Goal: Navigation & Orientation: Find specific page/section

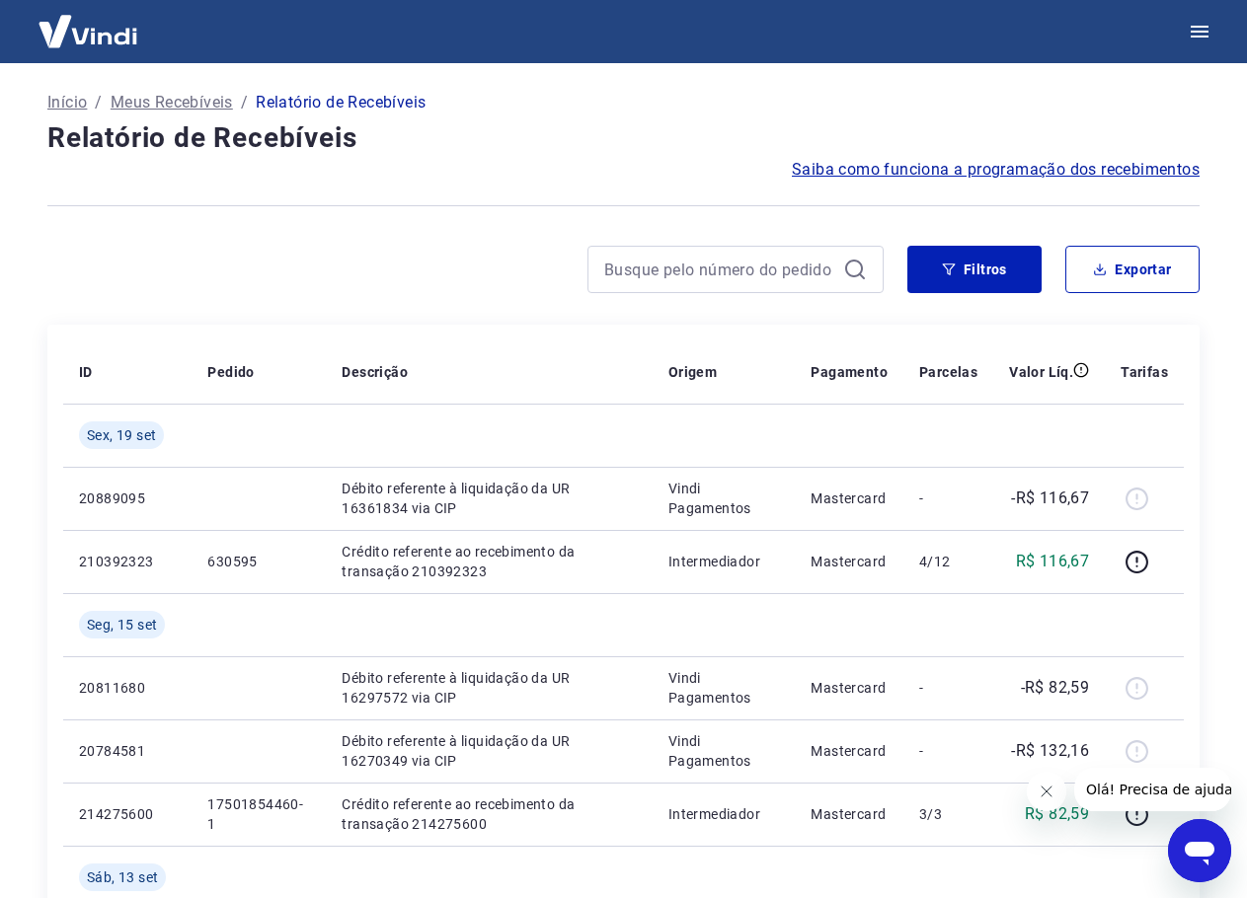
click at [55, 106] on p "Início" at bounding box center [66, 103] width 39 height 24
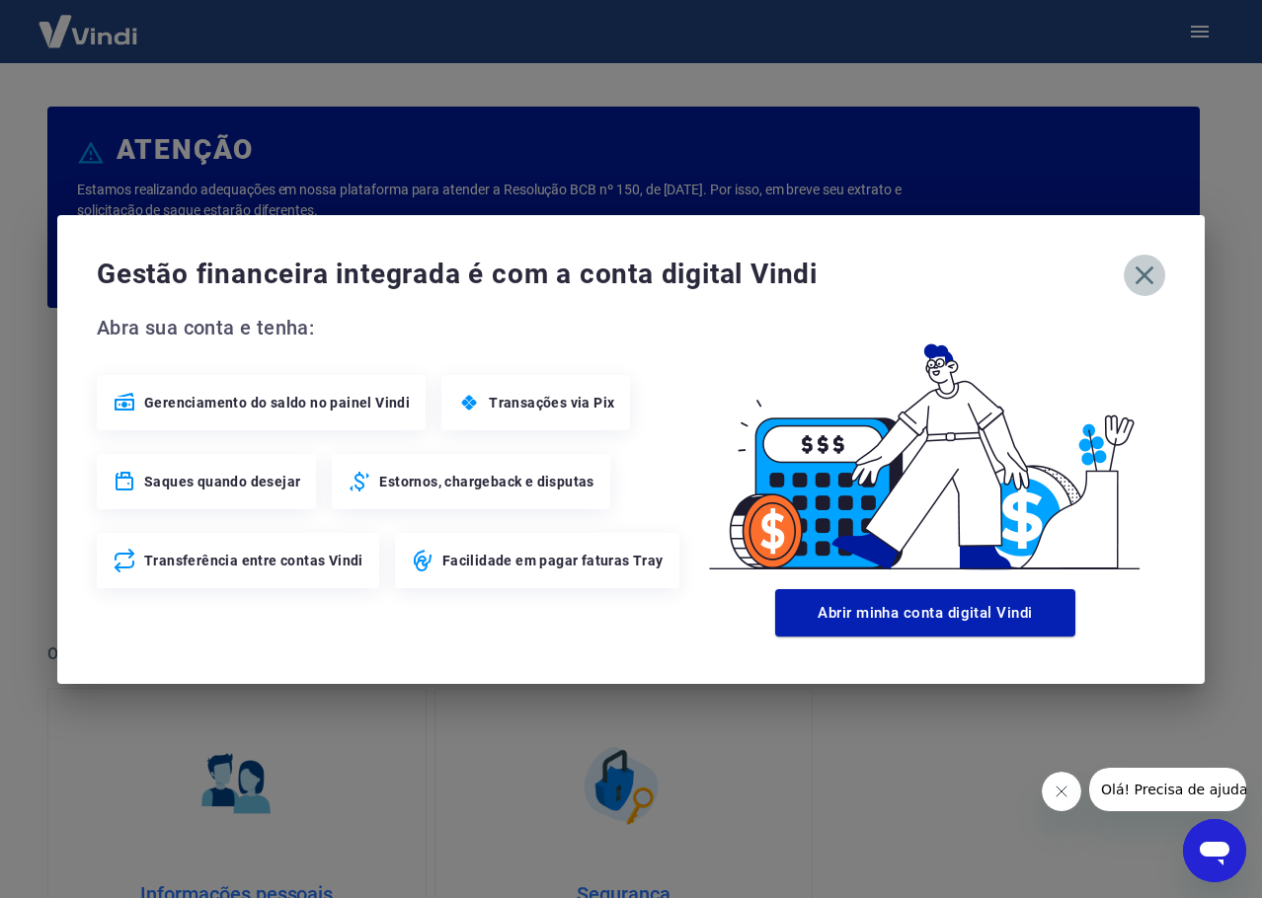
click at [1142, 287] on icon "button" at bounding box center [1144, 276] width 32 height 32
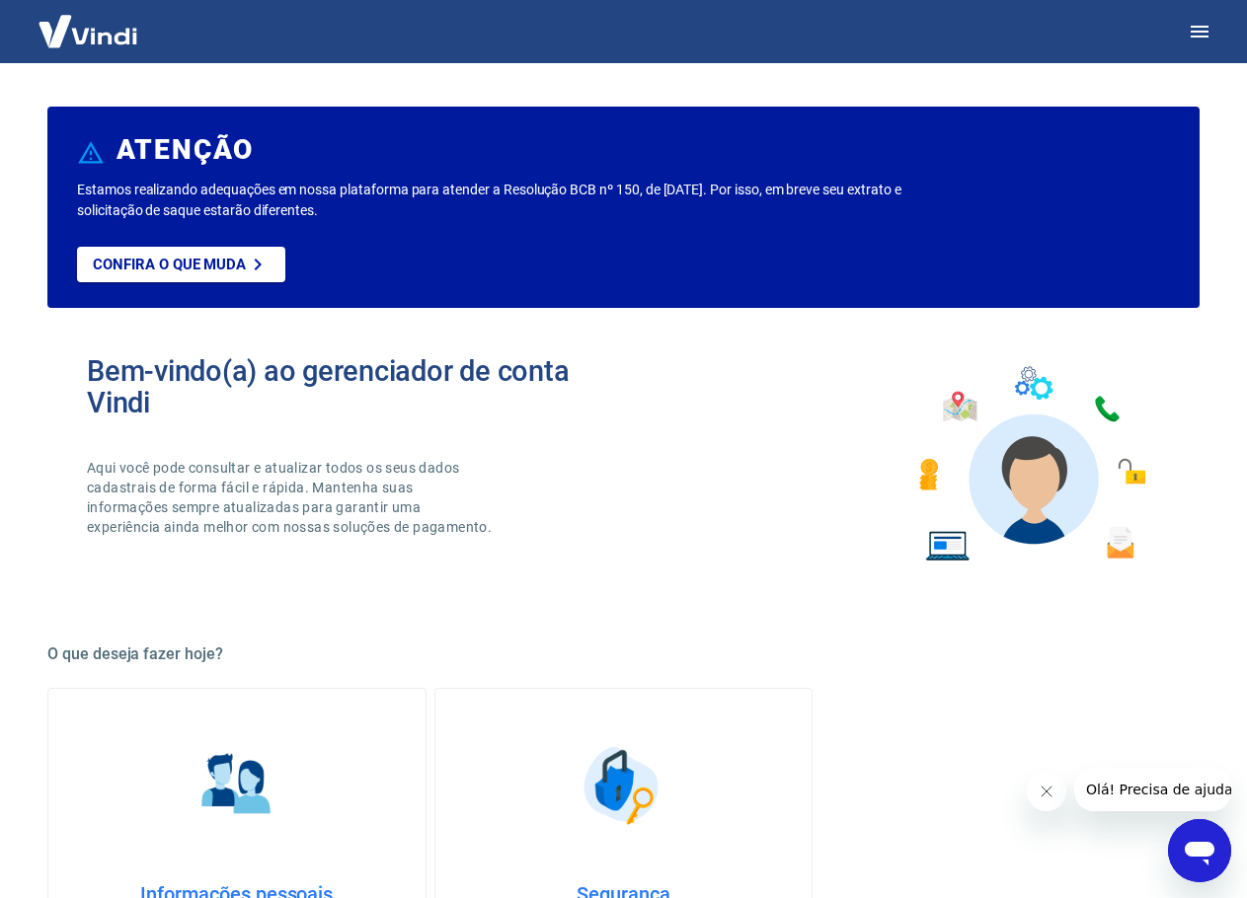
click at [90, 32] on img at bounding box center [88, 31] width 128 height 60
